Goal: Task Accomplishment & Management: Manage account settings

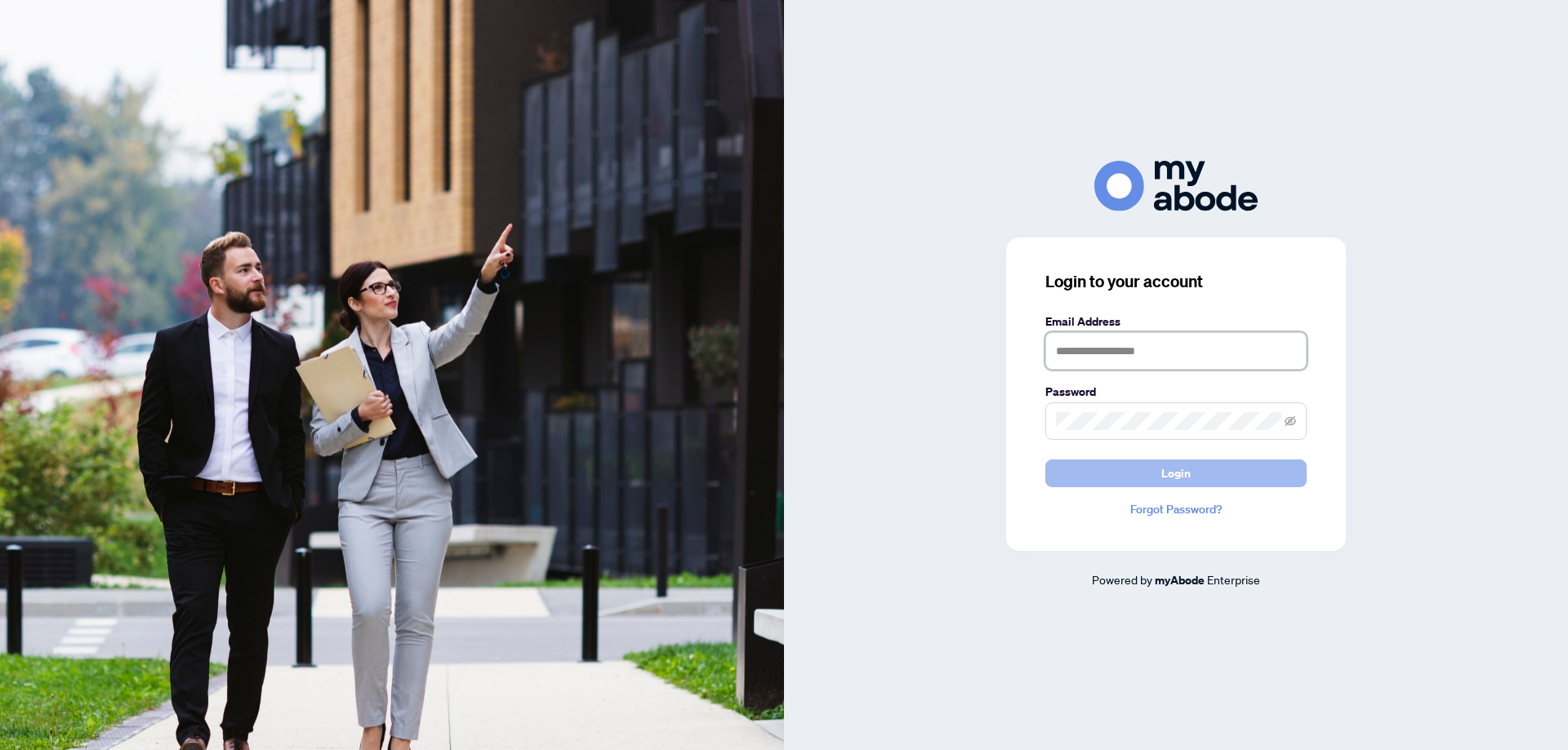
type input "**********"
click at [1176, 472] on span "Login" at bounding box center [1176, 473] width 30 height 26
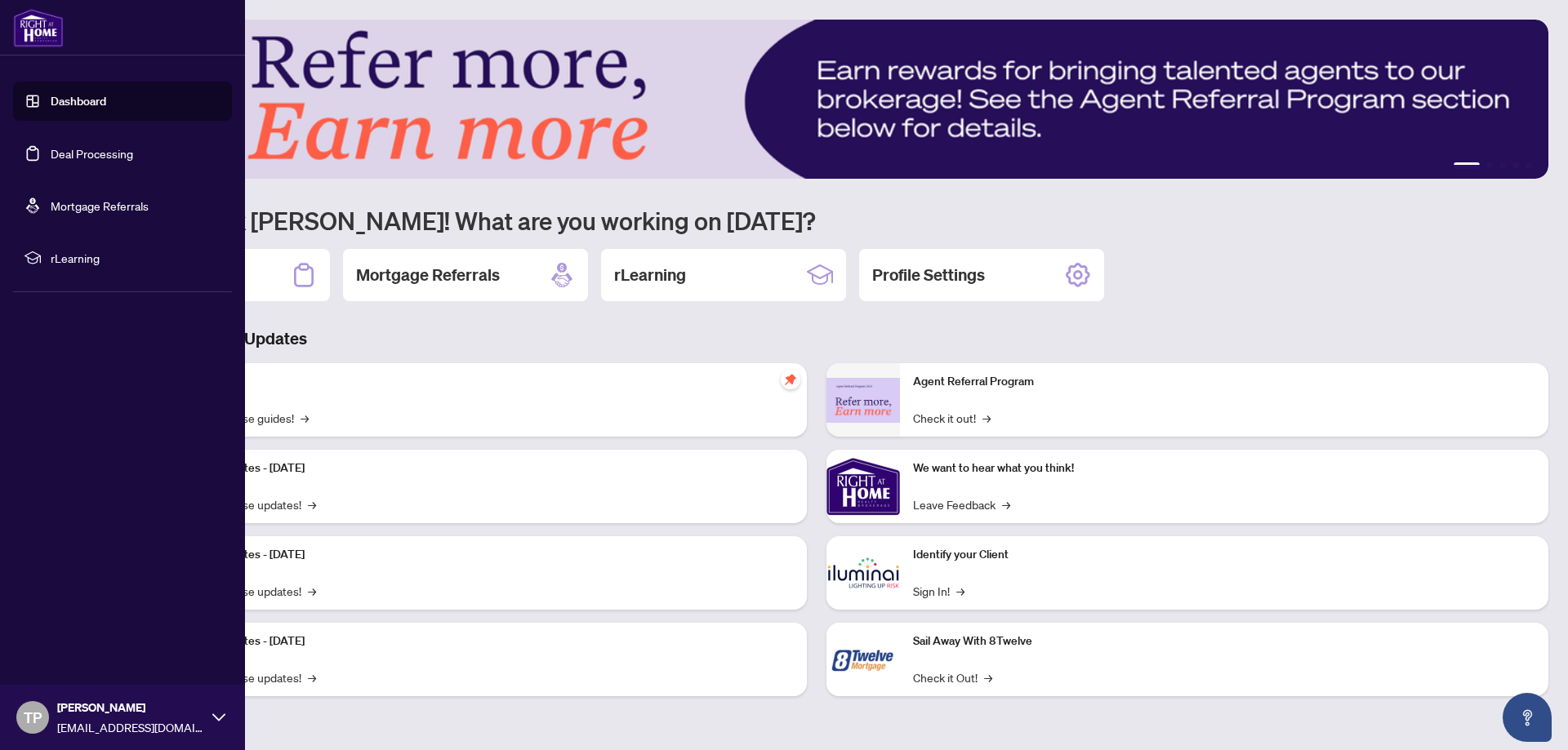
click at [100, 149] on link "Deal Processing" at bounding box center [91, 153] width 82 height 15
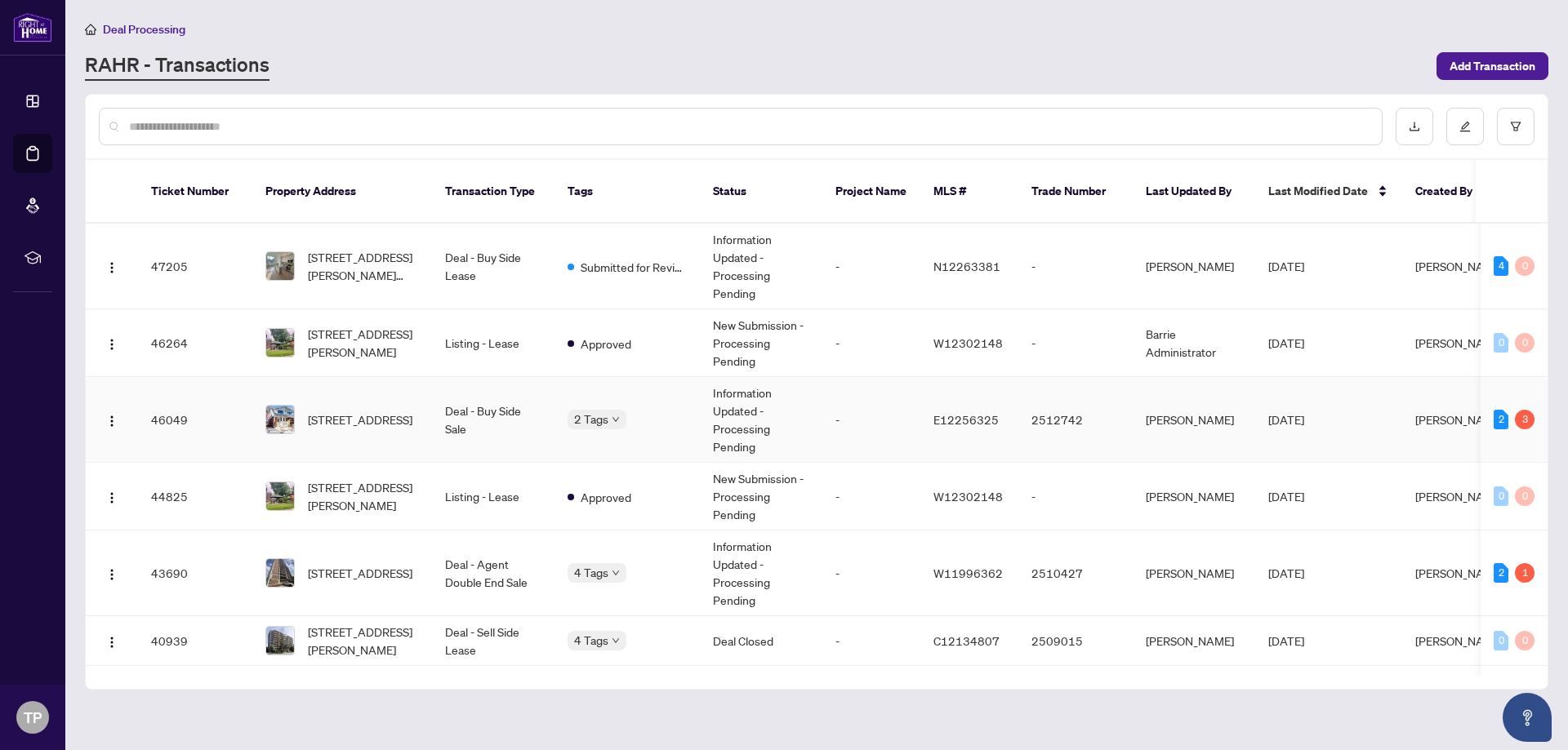
click at [1353, 407] on td "Aug/15/2025" at bounding box center [1328, 420] width 147 height 86
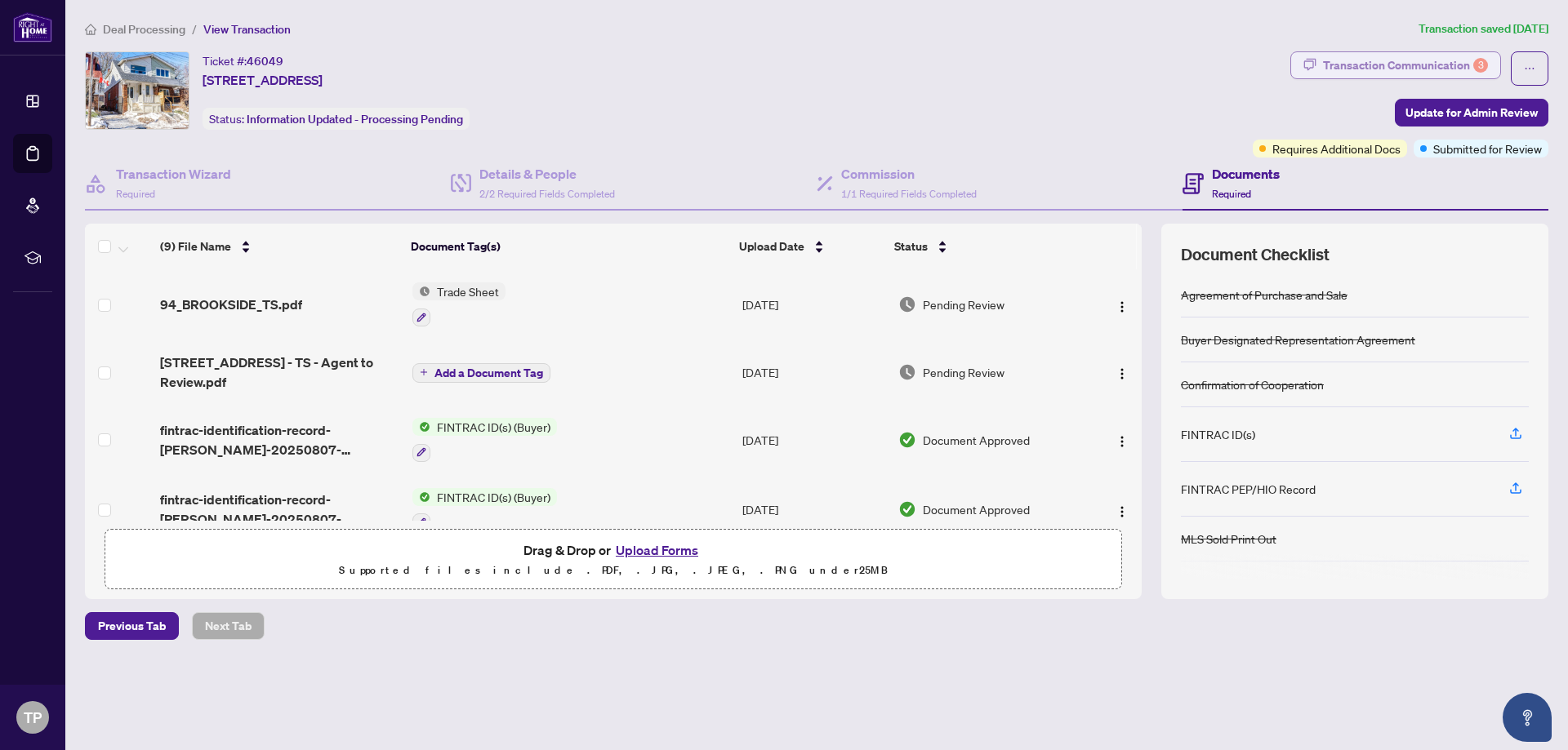
click at [1376, 63] on div "Transaction Communication 3" at bounding box center [1405, 65] width 165 height 26
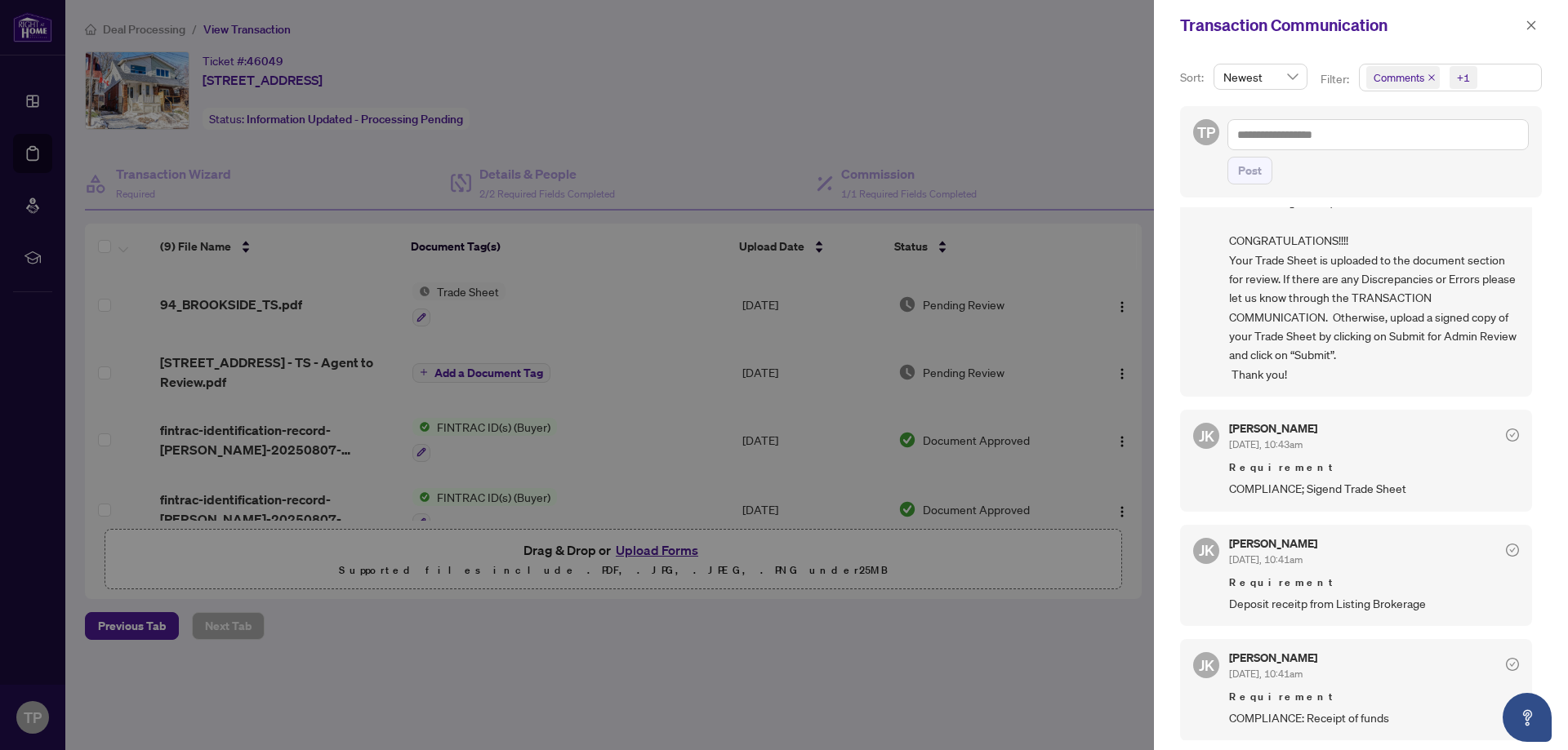
scroll to position [3, 0]
click at [1524, 18] on button "button" at bounding box center [1531, 26] width 21 height 20
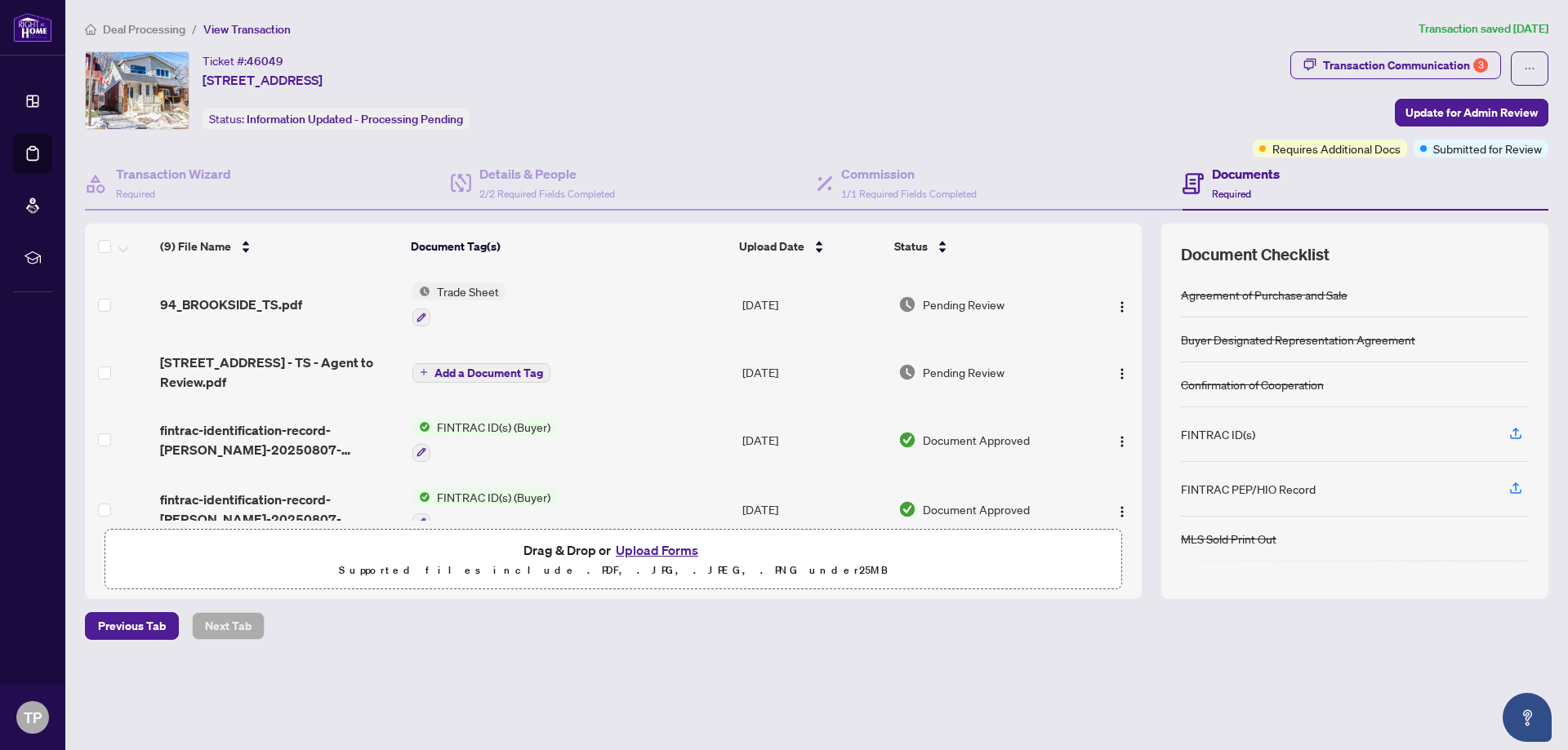
drag, startPoint x: 1136, startPoint y: 343, endPoint x: 1122, endPoint y: 401, distance: 59.7
click at [1122, 401] on td at bounding box center [1114, 372] width 54 height 65
drag, startPoint x: 1136, startPoint y: 357, endPoint x: 1124, endPoint y: 403, distance: 47.5
click at [1124, 403] on tbody "94_BROOKSIDE_TS.pdf Trade Sheet Aug/15/2025 Pending Review 94 Brookside Dr - TS…" at bounding box center [613, 581] width 1057 height 625
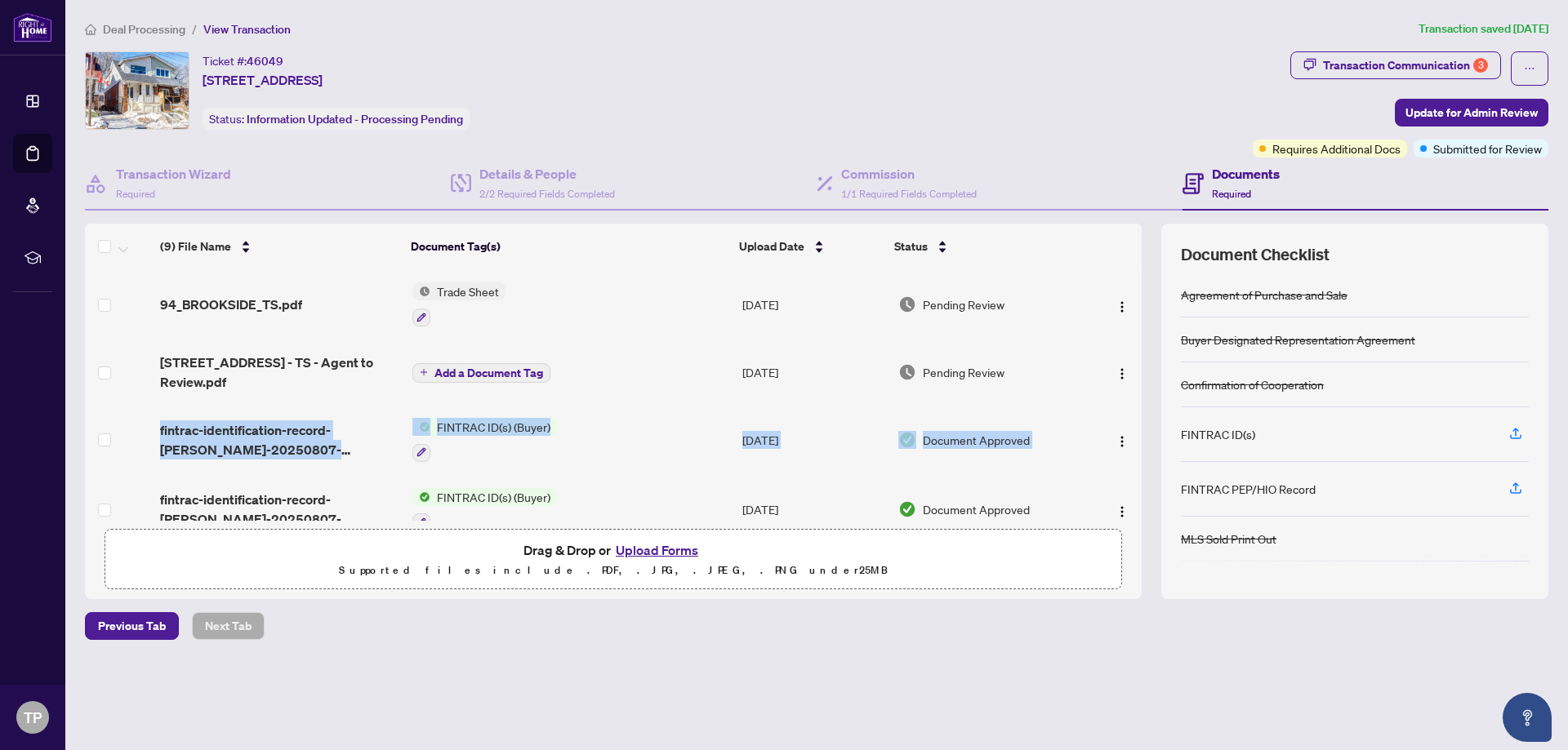
scroll to position [216, 0]
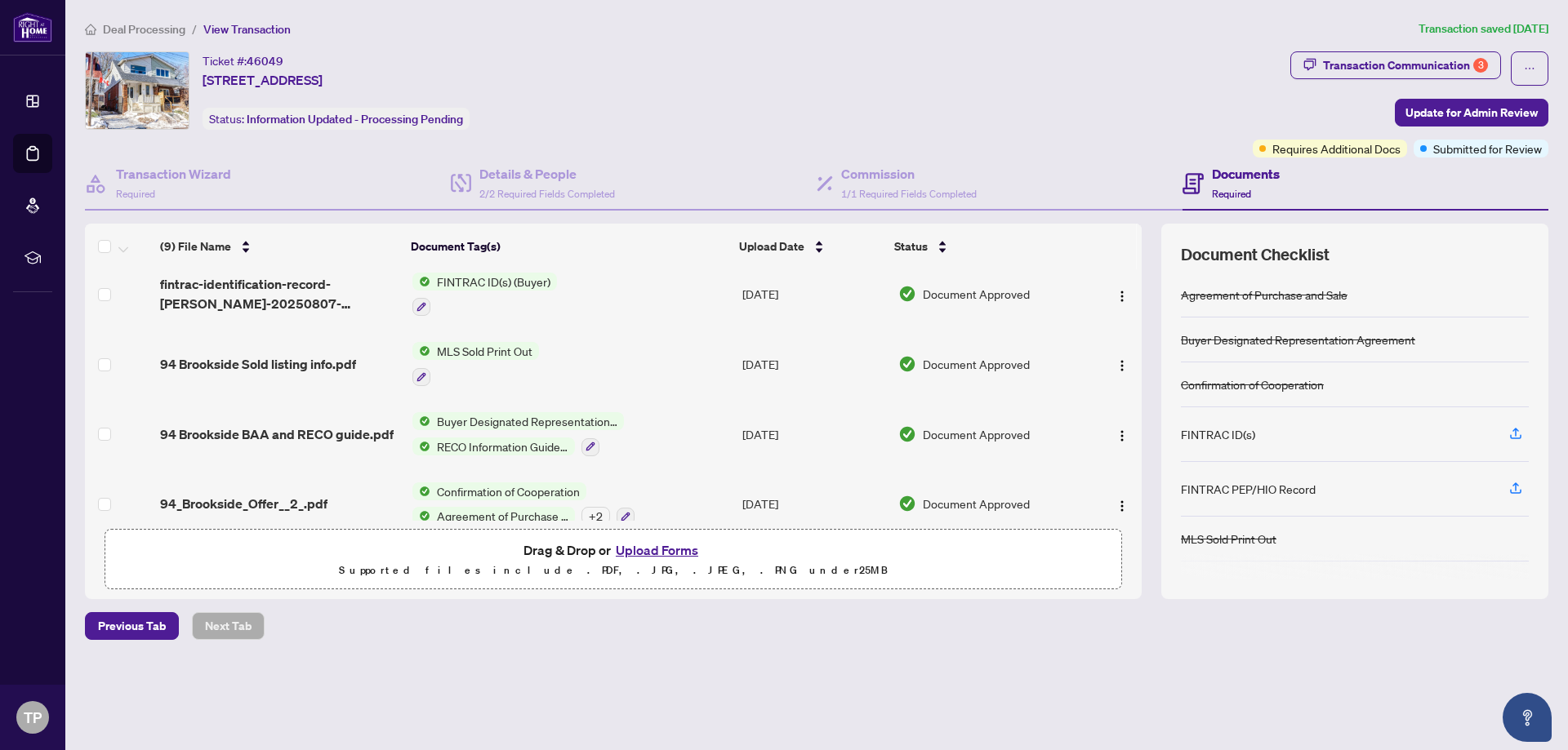
click at [1136, 506] on td at bounding box center [1114, 504] width 54 height 70
click at [1141, 467] on div "(9) File Name Document Tag(s) Upload Date Status 94_BROOKSIDE_TS.pdf Trade Shee…" at bounding box center [816, 412] width 1463 height 375
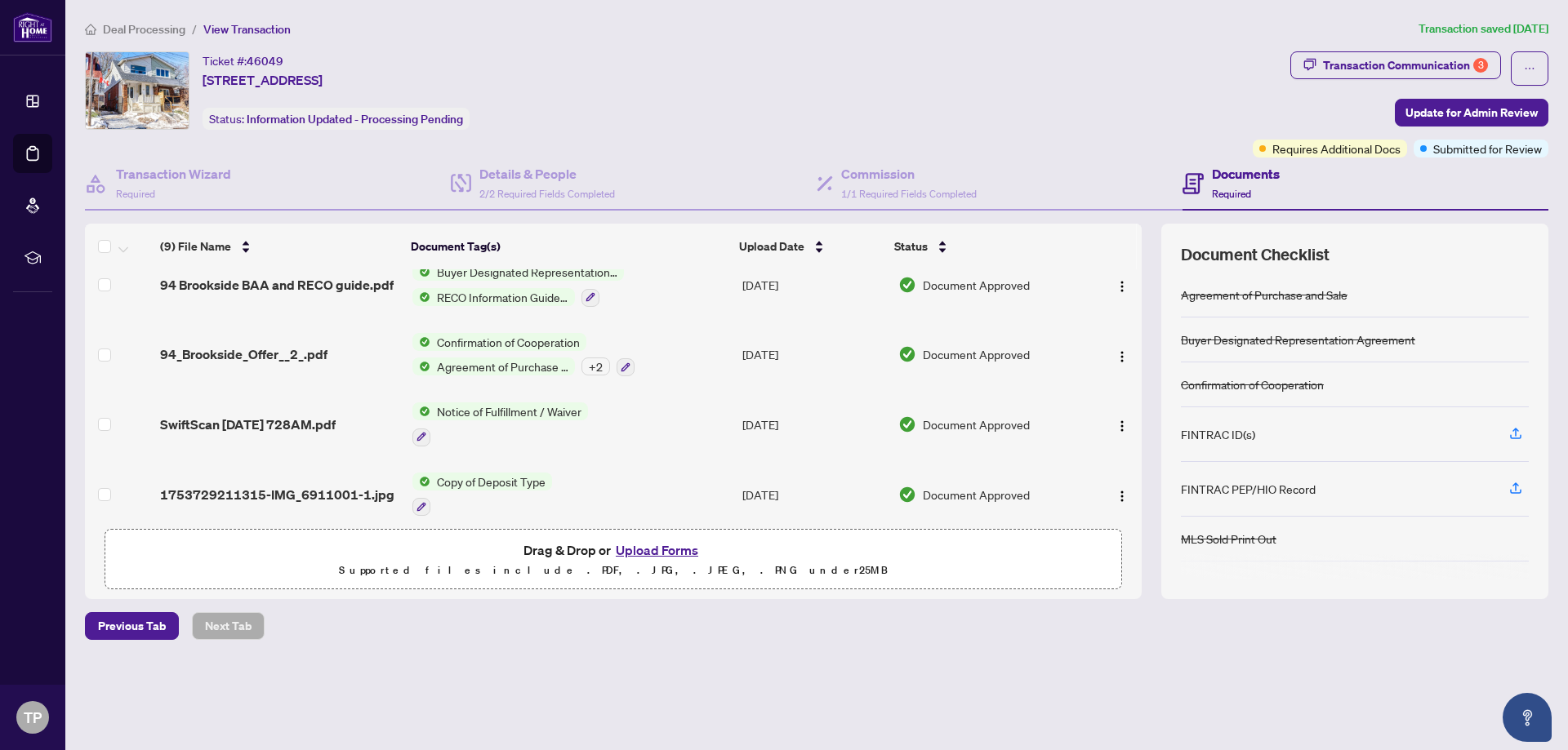
scroll to position [376, 0]
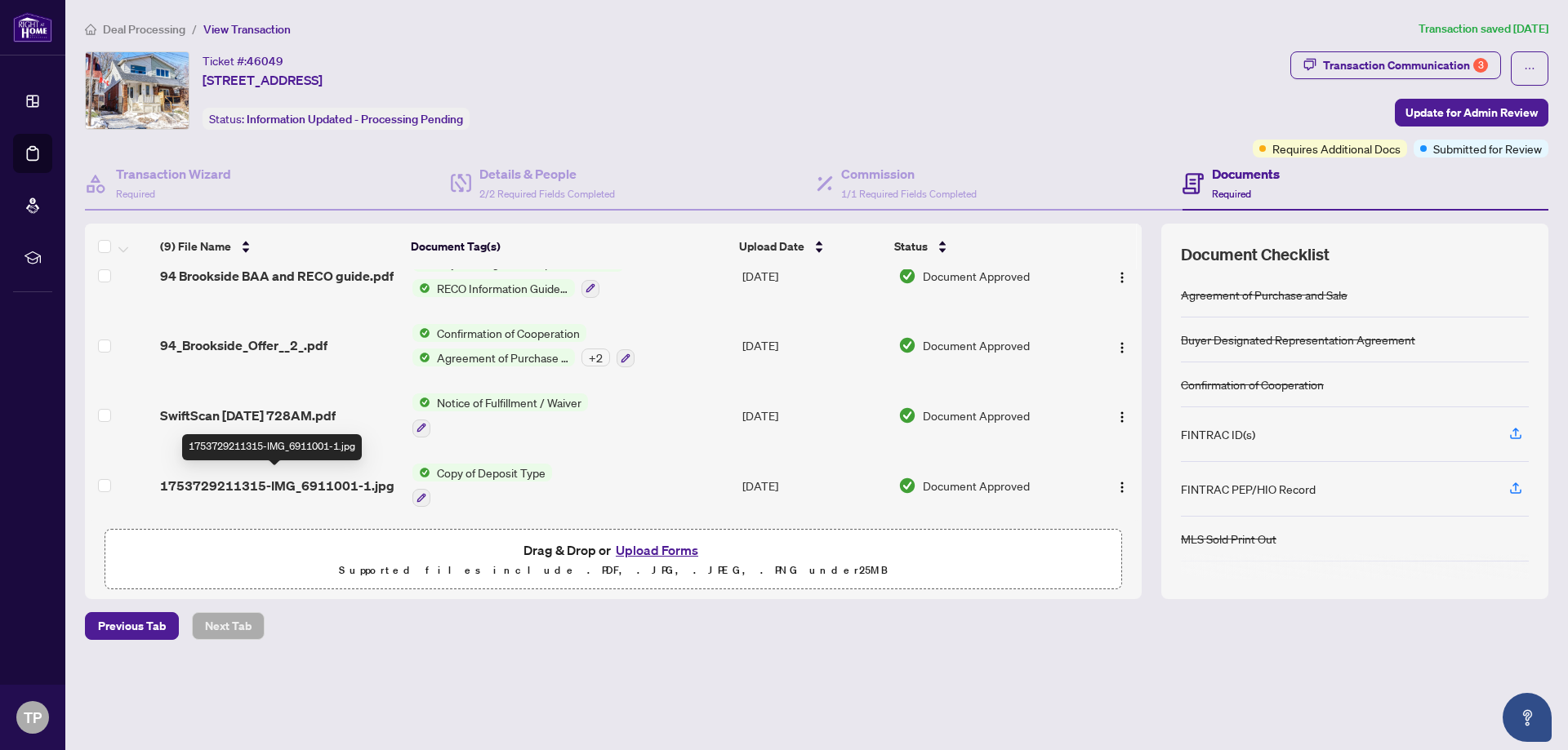
click at [296, 476] on span "1753729211315-IMG_6911001-1.jpg" at bounding box center [277, 486] width 235 height 20
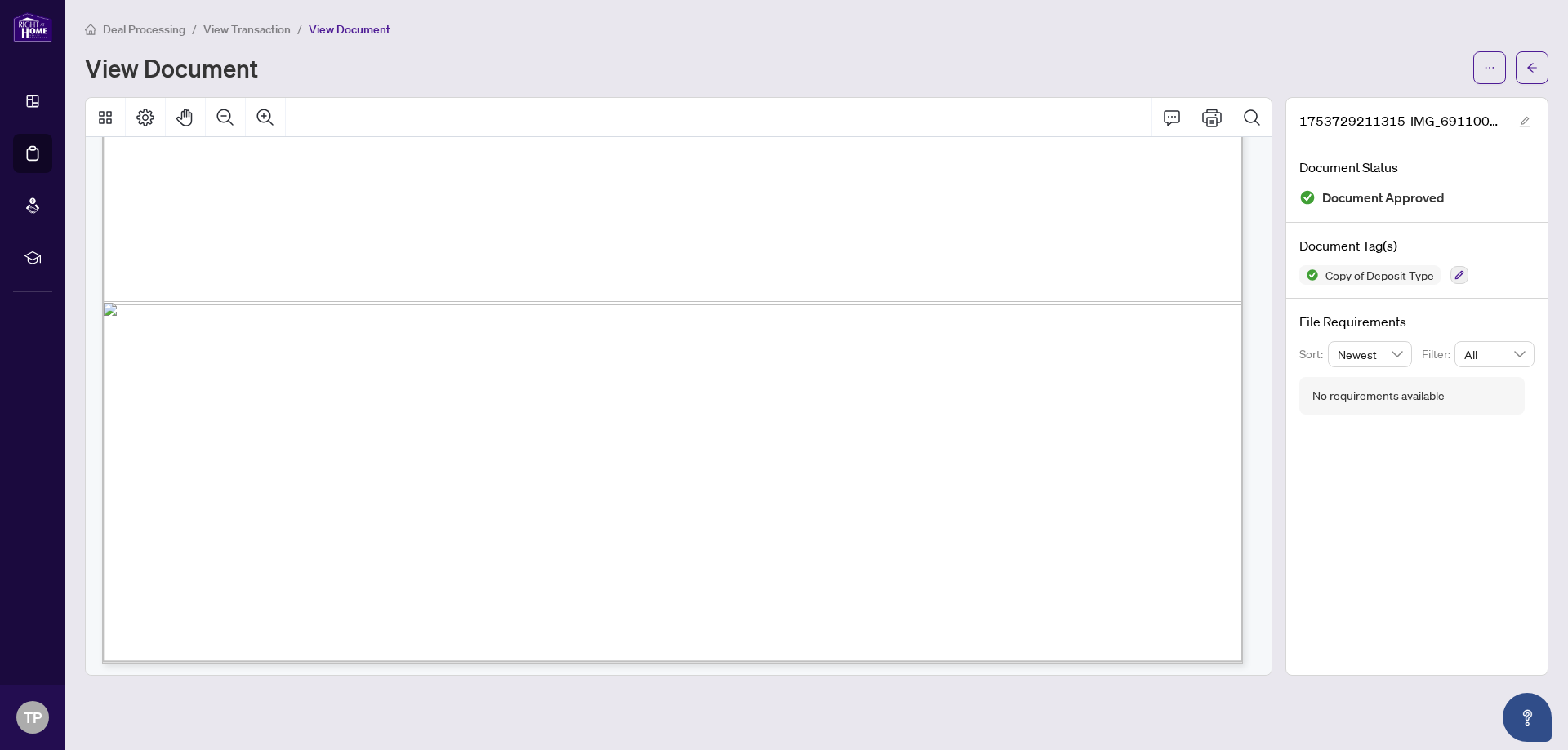
scroll to position [1108, 0]
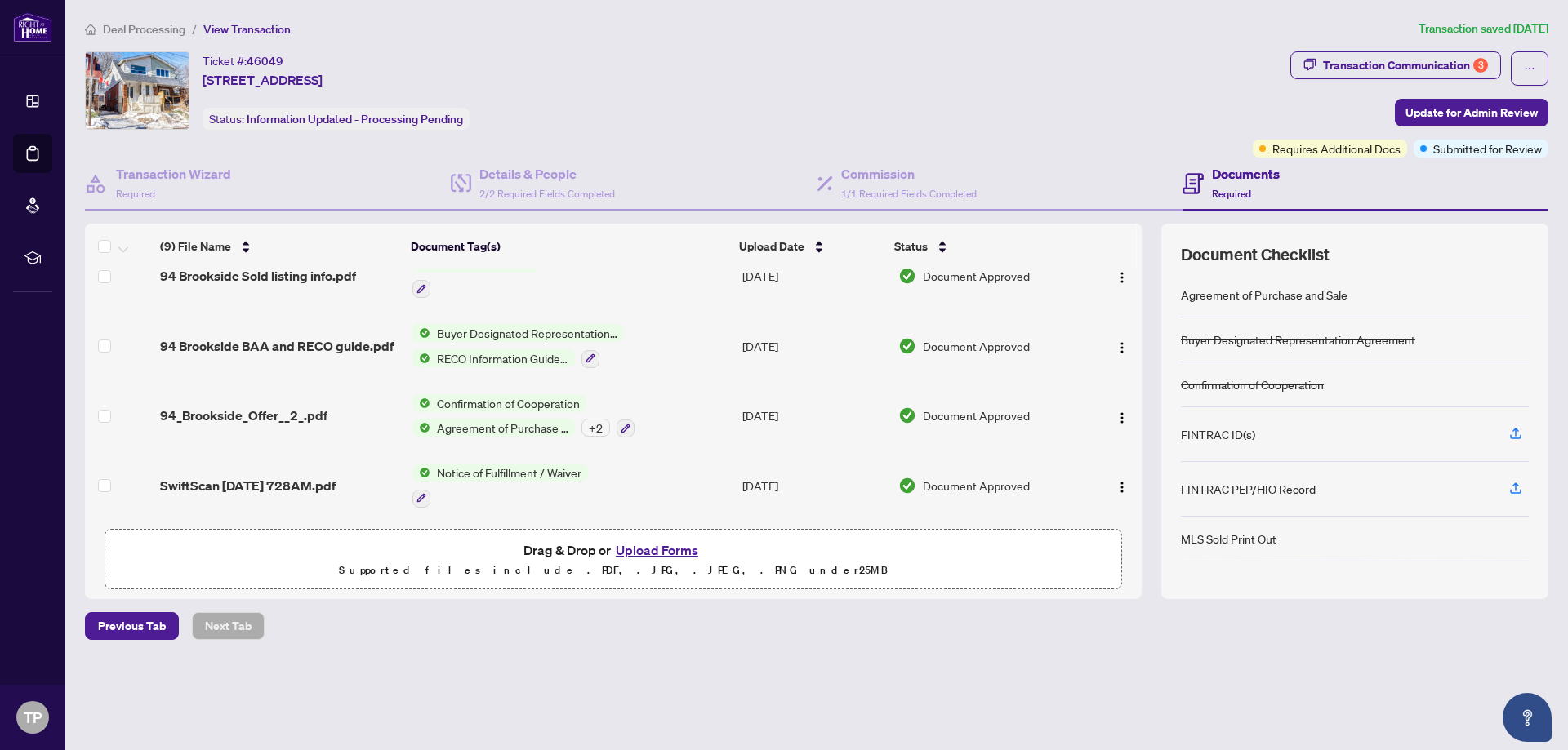
scroll to position [376, 0]
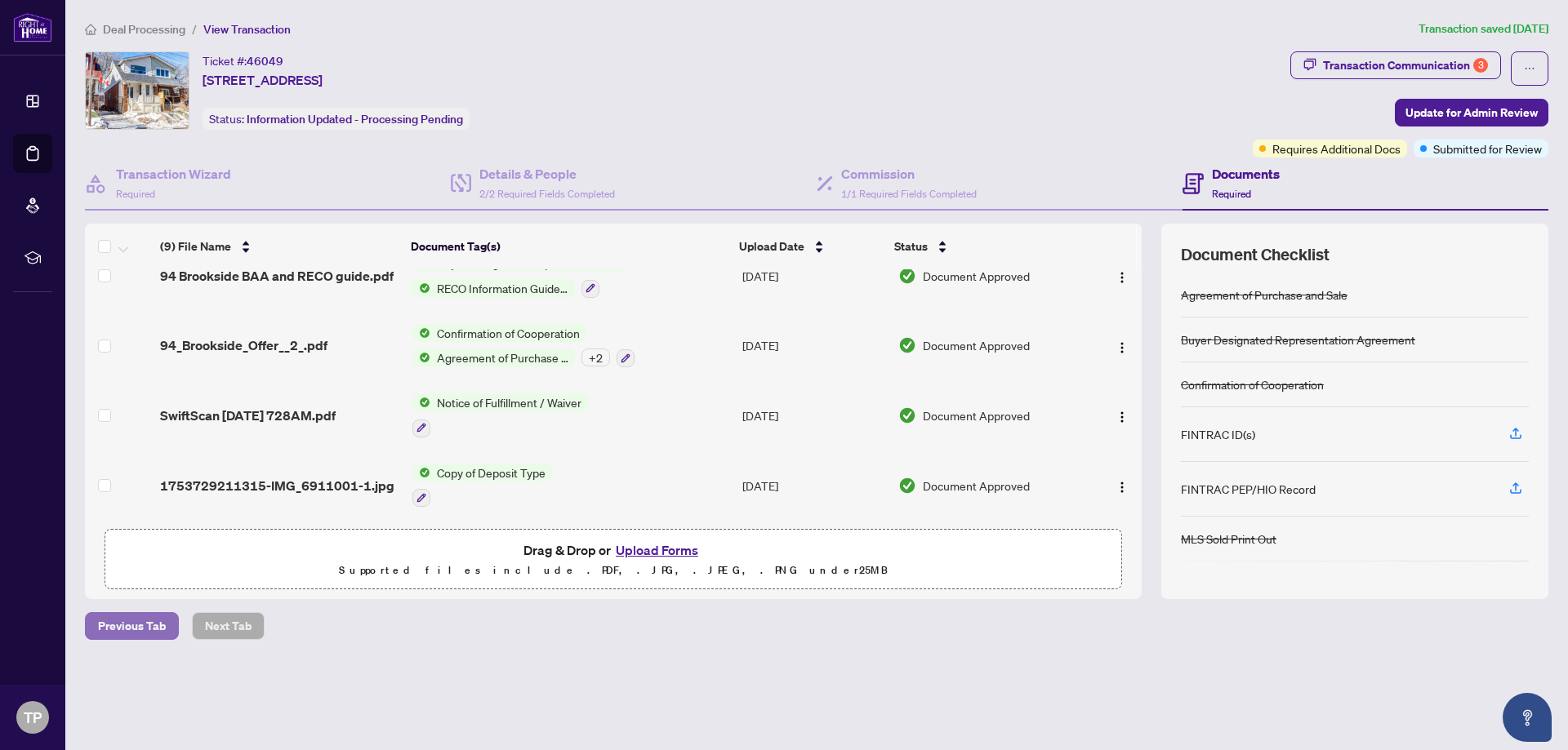
click at [128, 628] on span "Previous Tab" at bounding box center [132, 627] width 68 height 26
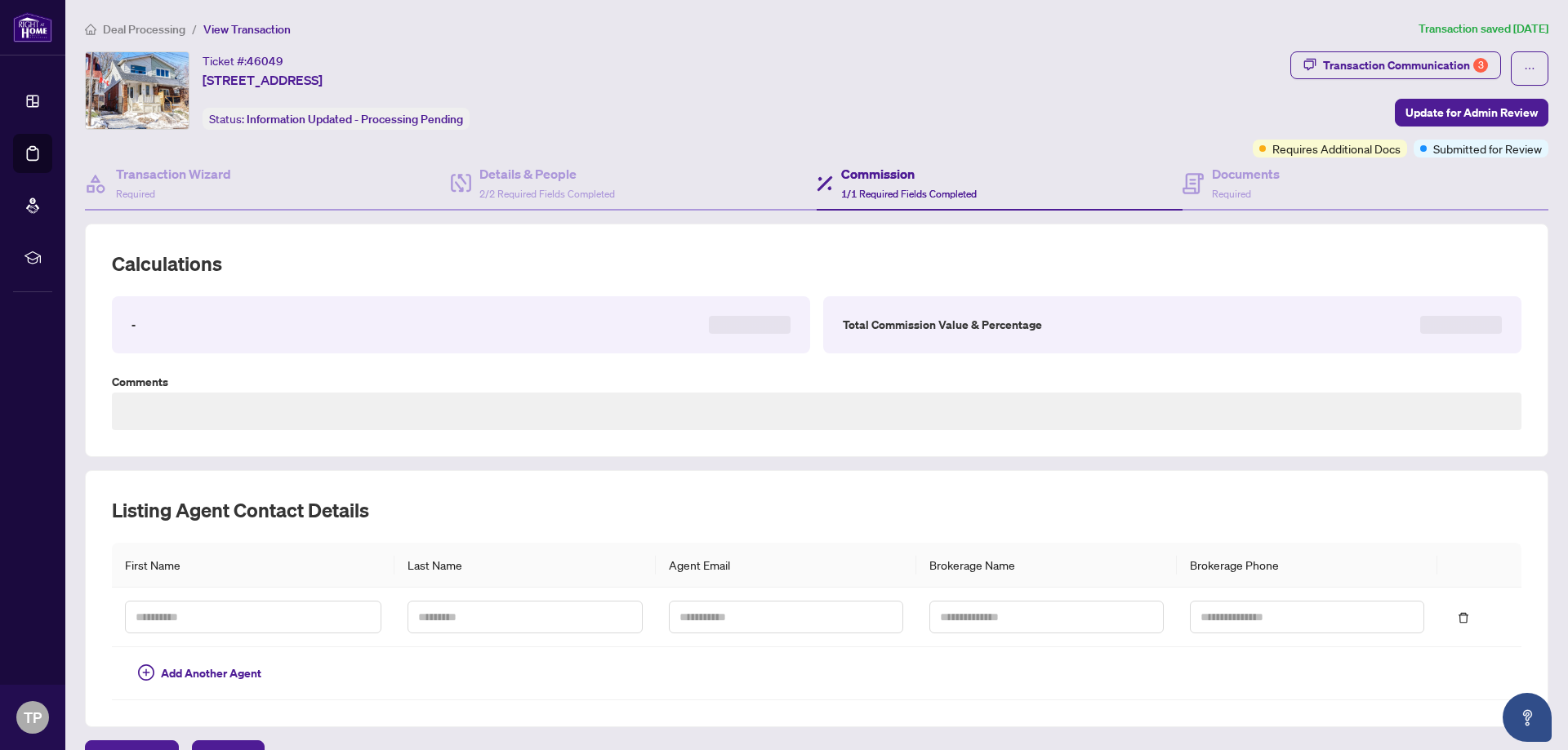
type textarea "**********"
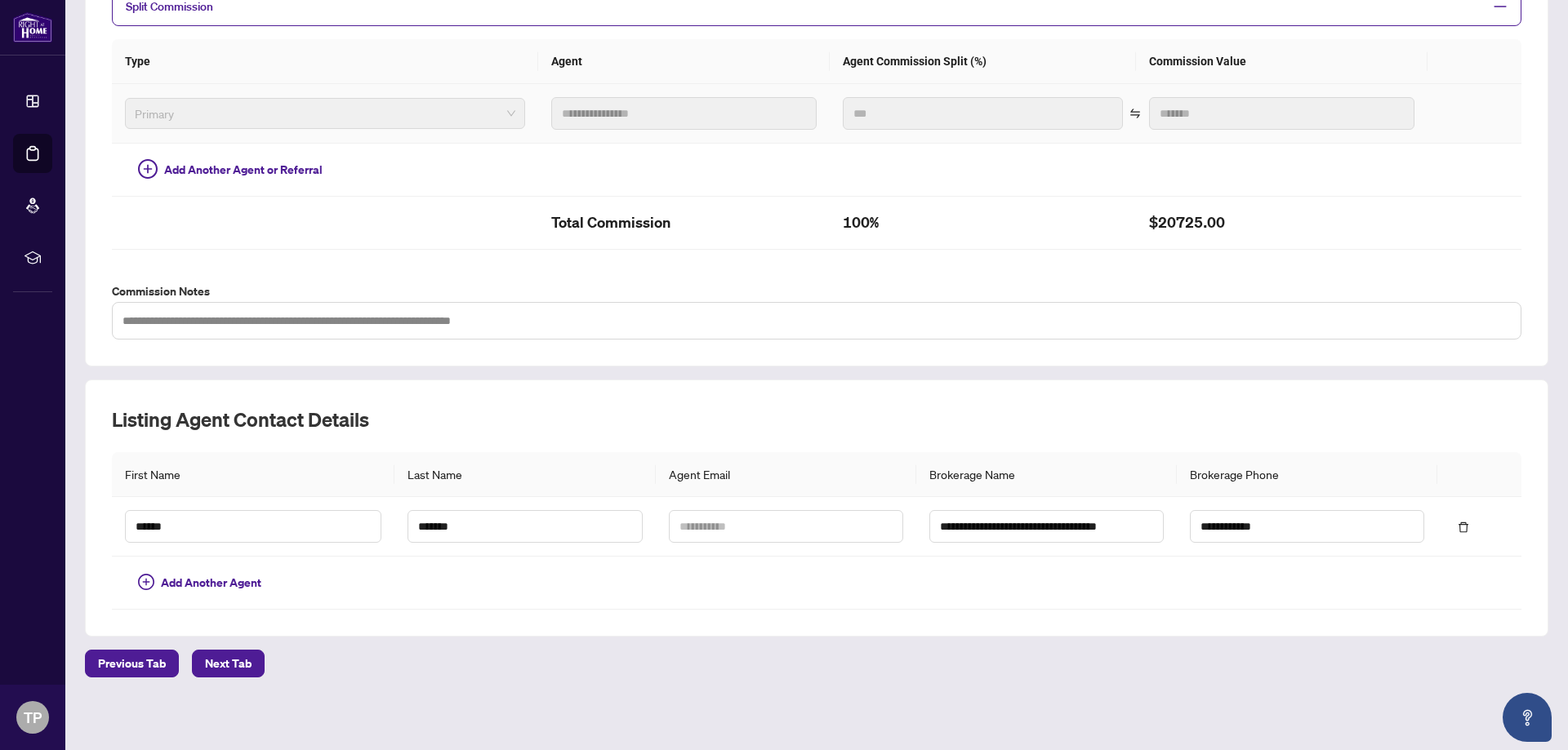
scroll to position [384, 0]
click at [111, 648] on span "Previous Tab" at bounding box center [132, 661] width 68 height 26
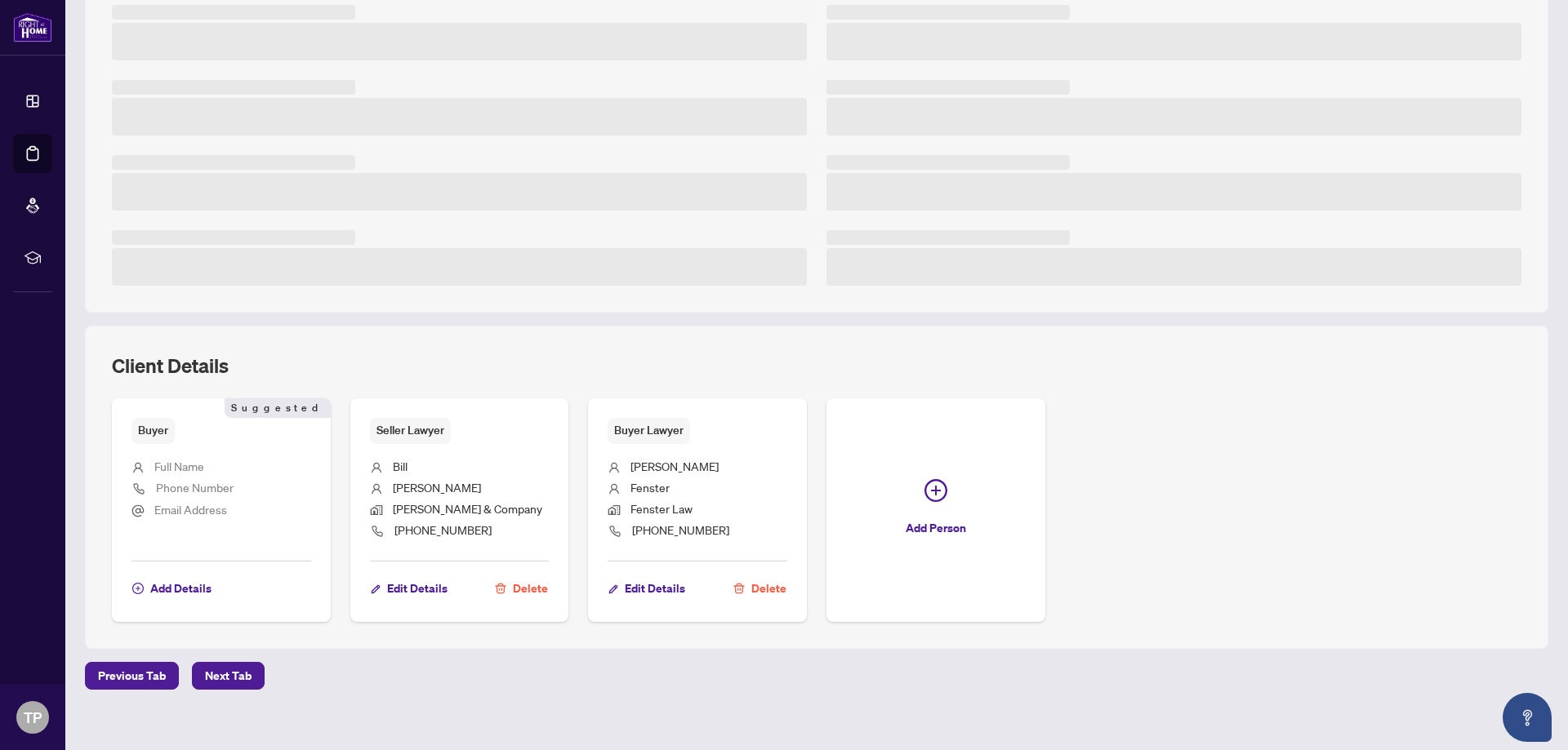
scroll to position [307, 0]
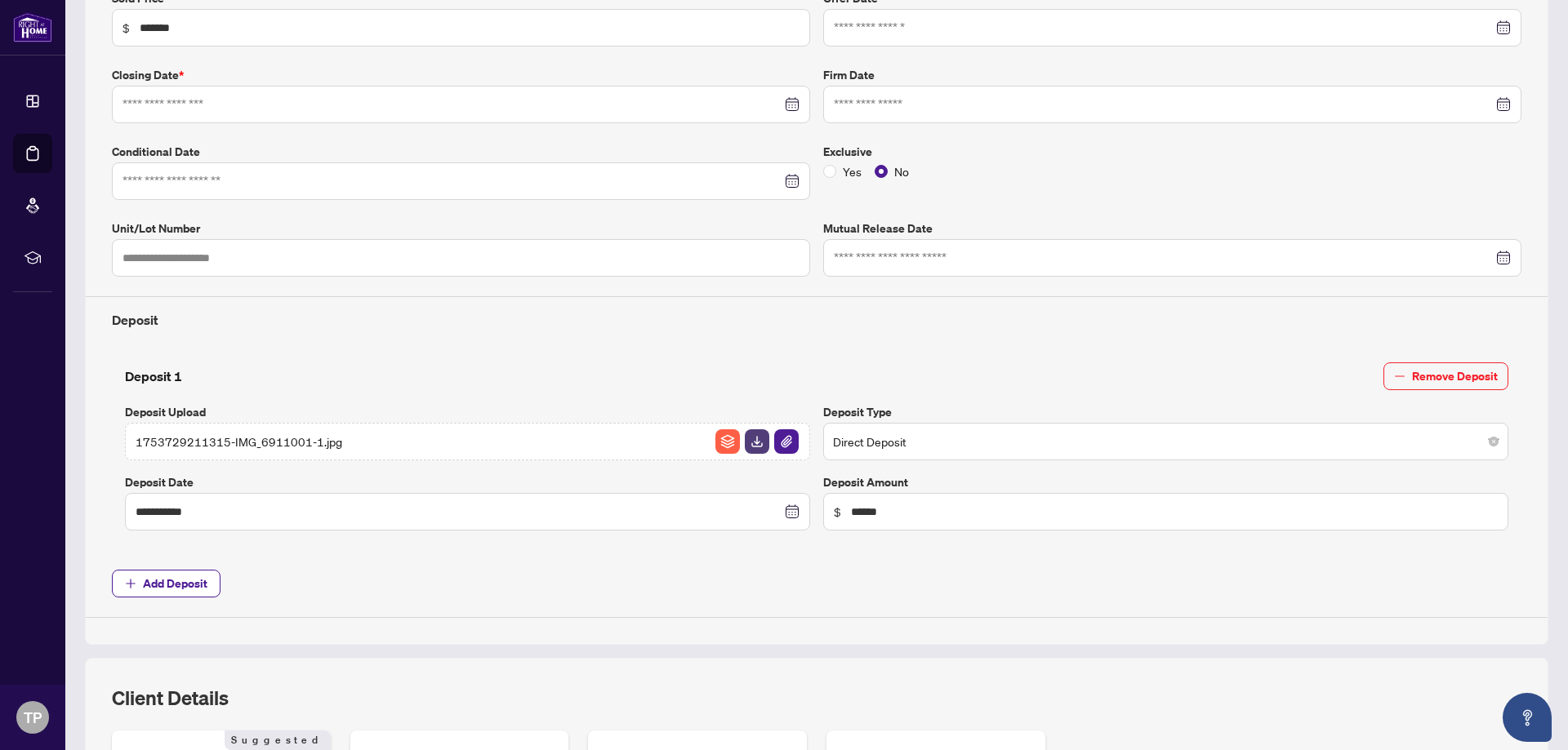
type input "**********"
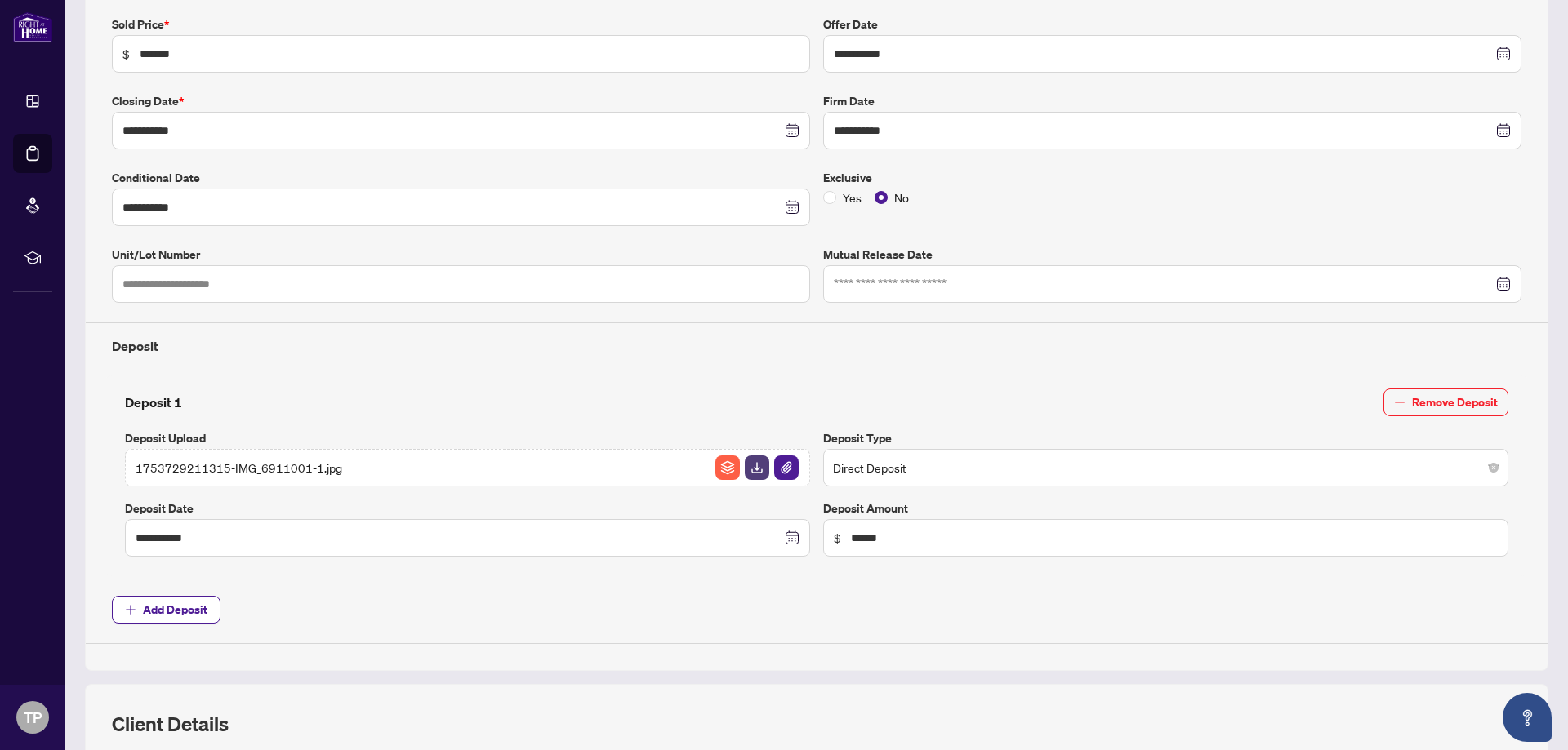
scroll to position [276, 0]
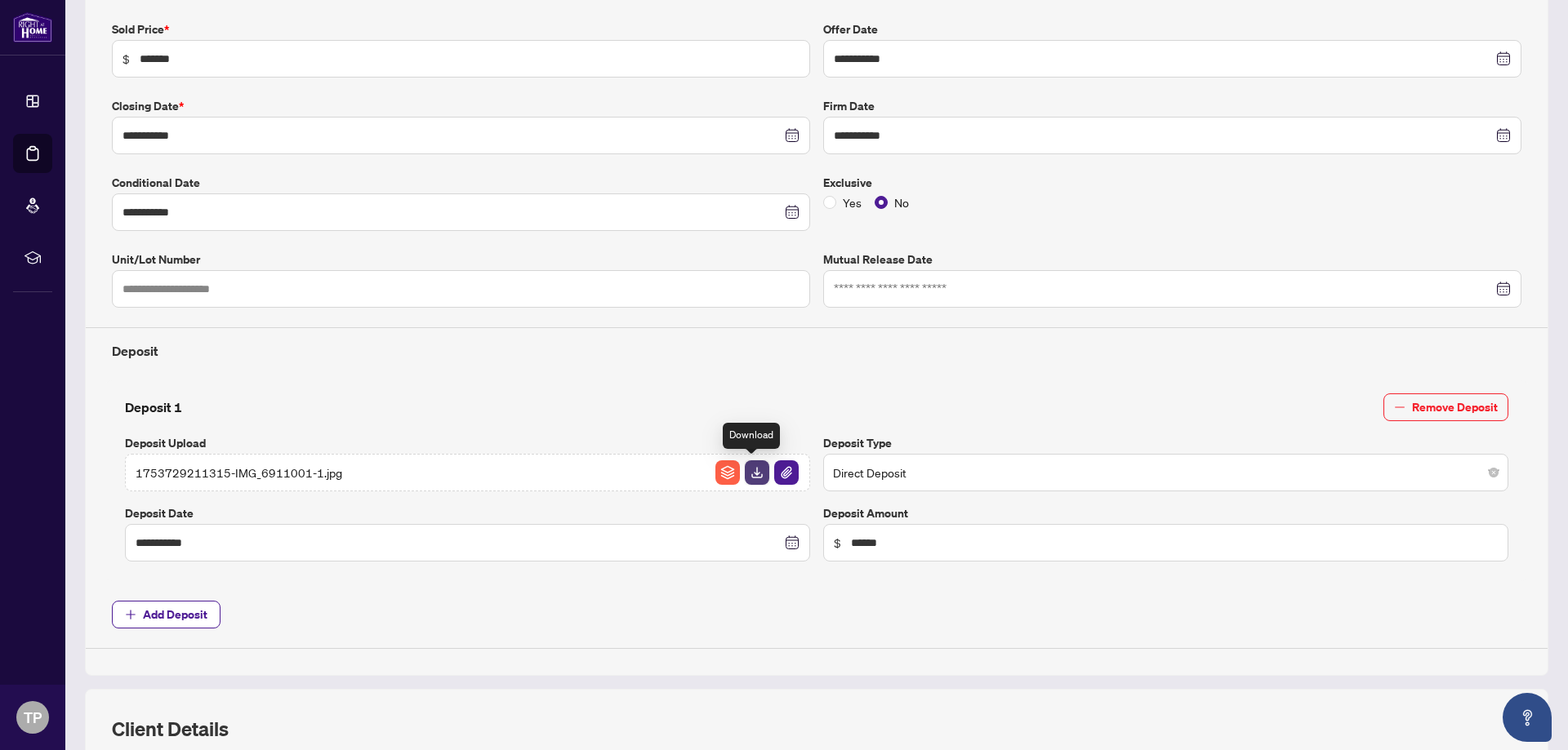
click at [754, 473] on img "button" at bounding box center [757, 473] width 25 height 25
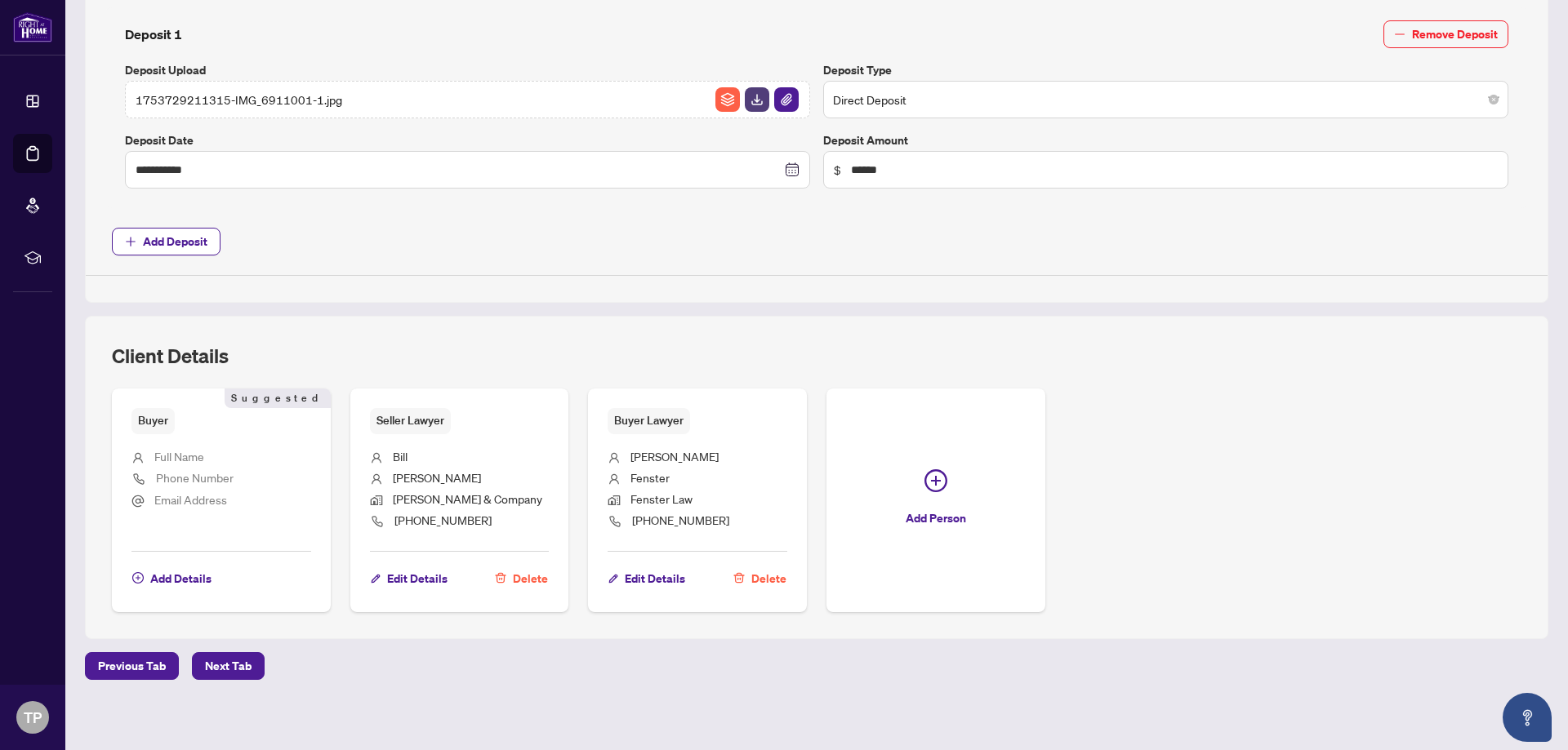
scroll to position [655, 0]
